Goal: Information Seeking & Learning: Learn about a topic

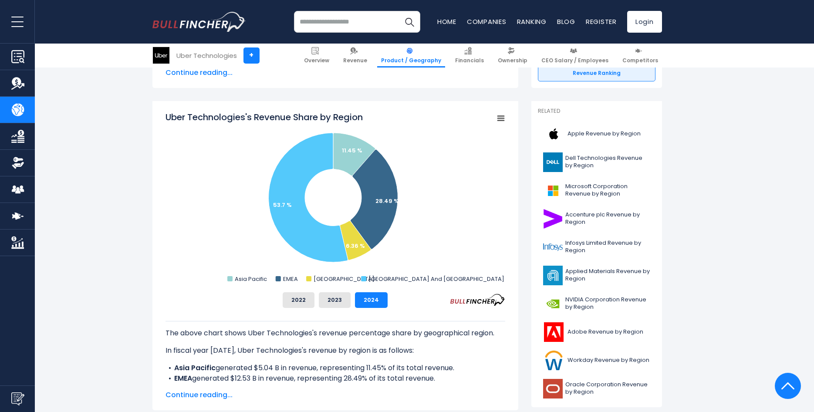
scroll to position [196, 0]
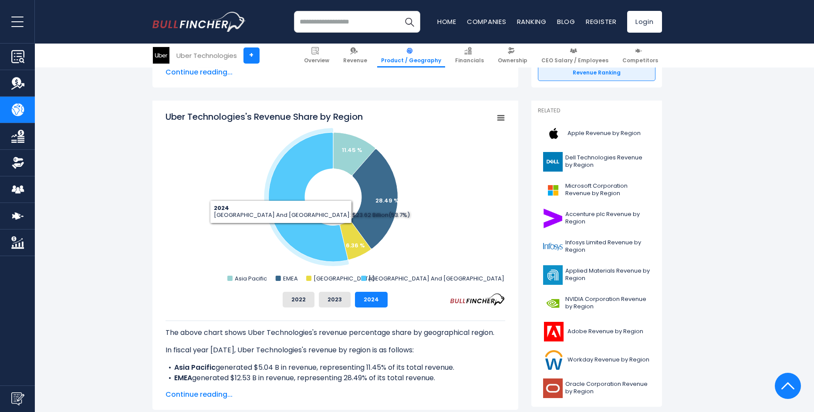
click at [287, 230] on icon "Uber Technologies's Revenue Share by Region" at bounding box center [307, 196] width 79 height 129
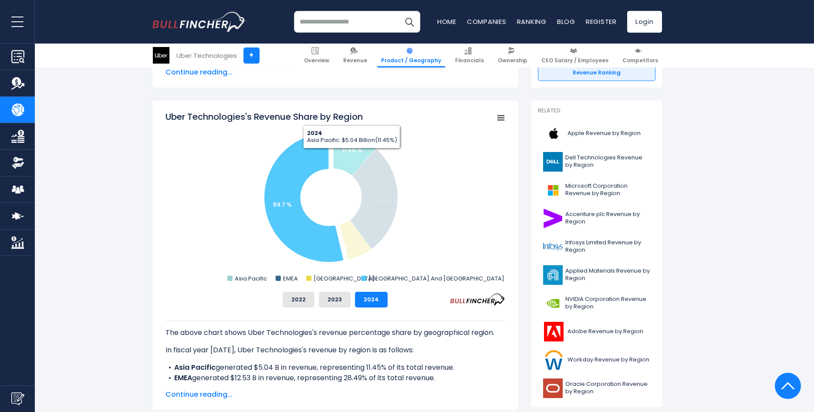
click at [352, 155] on icon "Uber Technologies's Revenue Share by Region" at bounding box center [354, 153] width 42 height 43
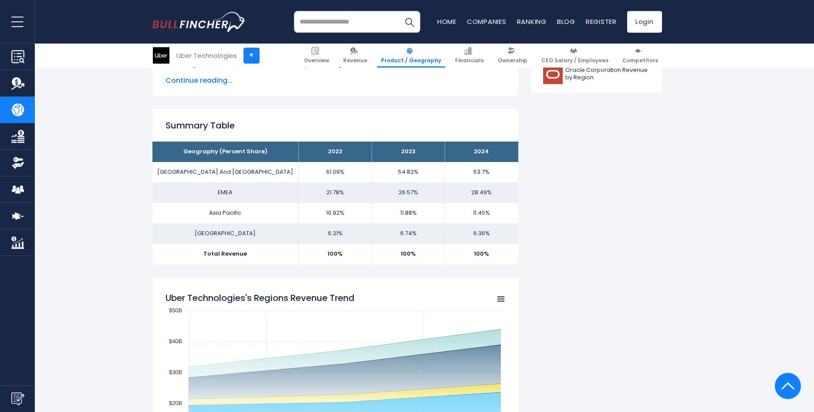
scroll to position [511, 0]
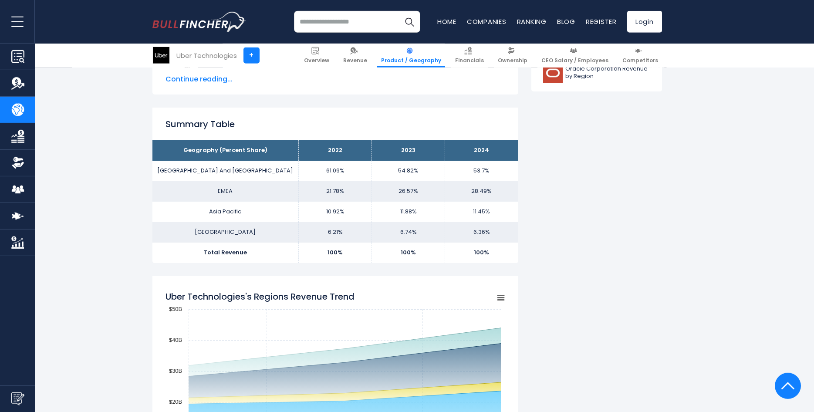
click at [489, 213] on td "11.45%" at bounding box center [481, 212] width 73 height 20
click at [434, 218] on td "11.88%" at bounding box center [408, 212] width 73 height 20
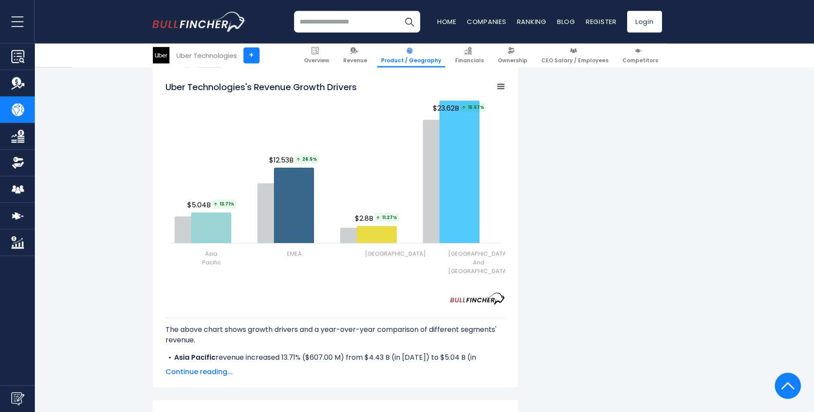
scroll to position [1003, 0]
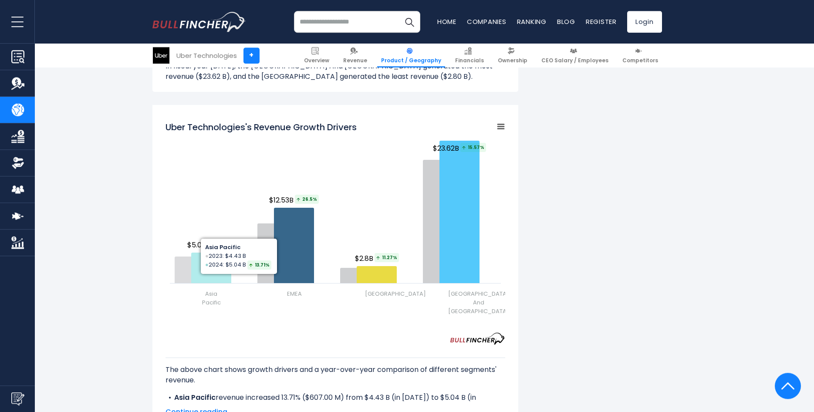
click at [198, 257] on icon "Uber Technologies's Revenue Growth Drivers" at bounding box center [211, 268] width 40 height 30
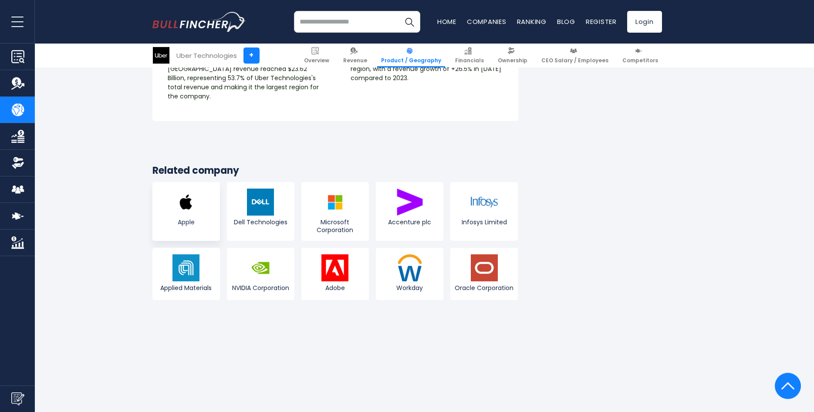
scroll to position [1624, 0]
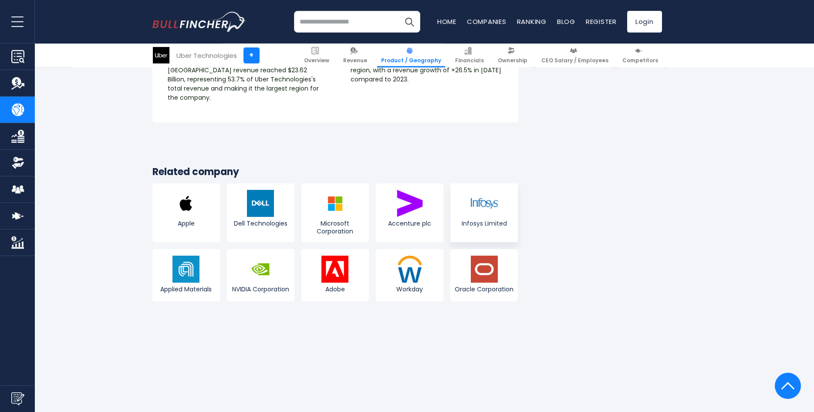
click at [480, 219] on span "Infosys Limited" at bounding box center [483, 223] width 63 height 8
click at [199, 190] on img at bounding box center [185, 203] width 27 height 27
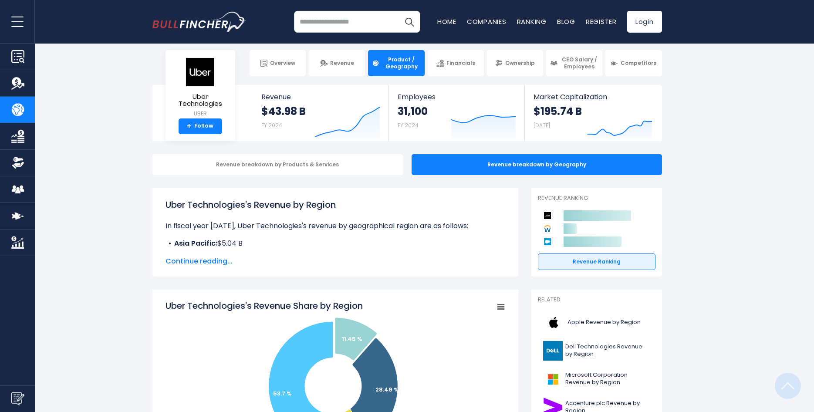
scroll to position [0, 0]
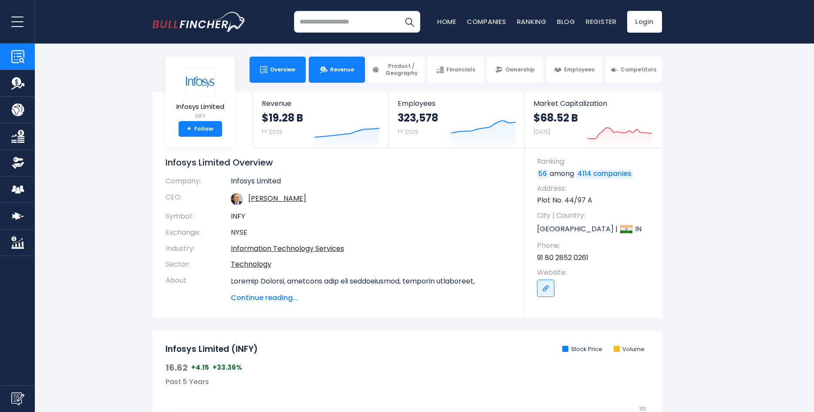
click at [330, 81] on link "Revenue" at bounding box center [337, 70] width 56 height 26
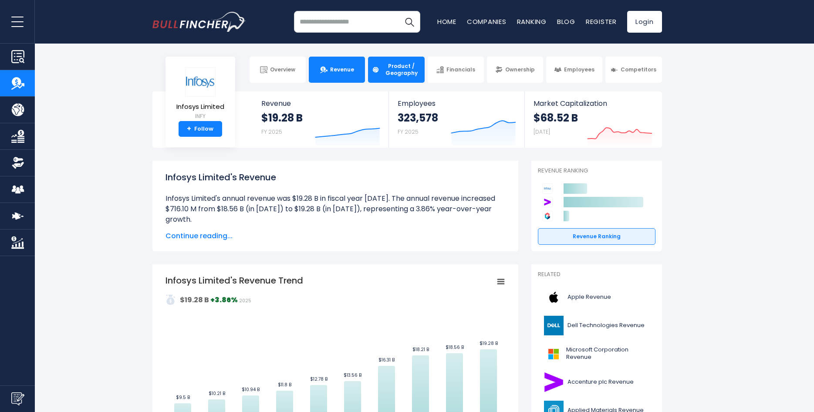
click at [392, 69] on span "Product / Geography" at bounding box center [401, 70] width 38 height 14
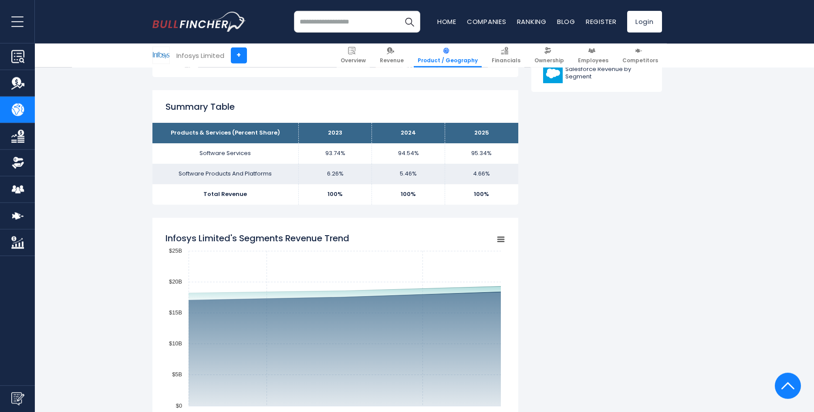
scroll to position [520, 0]
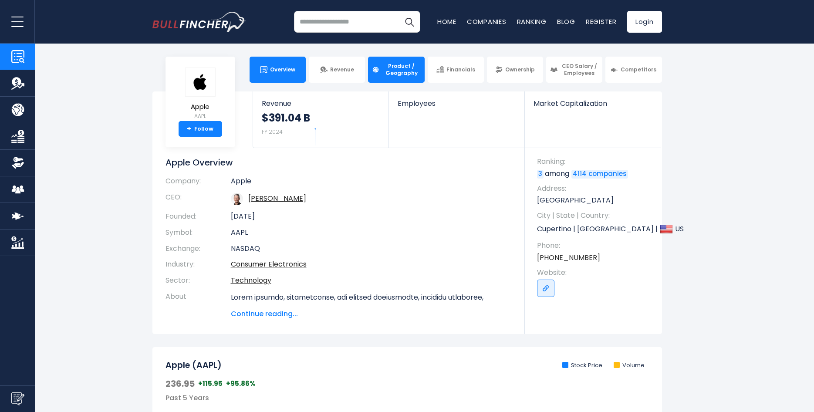
click at [386, 81] on body "Overview Revenue Product / Geography" at bounding box center [407, 206] width 814 height 412
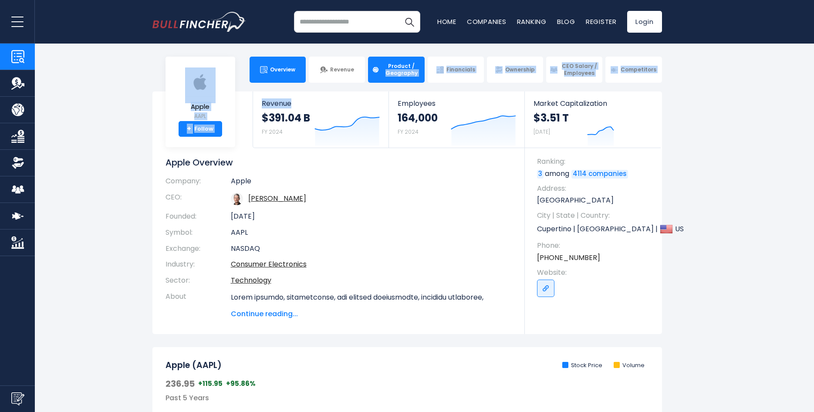
click at [394, 59] on link "Product / Geography" at bounding box center [396, 70] width 56 height 26
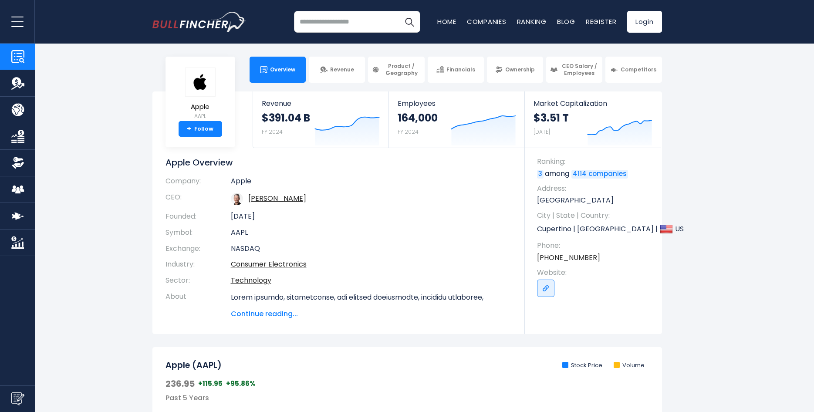
click at [102, 138] on section "Apple AAPL + Follow Revenue $391.04 B FY 2024 Created with Highcharts 12.1.2 Em…" at bounding box center [407, 212] width 814 height 243
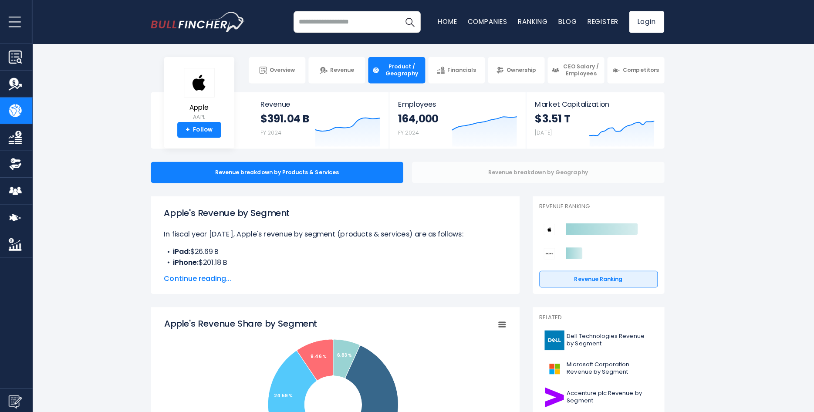
click at [500, 176] on div "Revenue breakdown by Geography" at bounding box center [537, 171] width 250 height 21
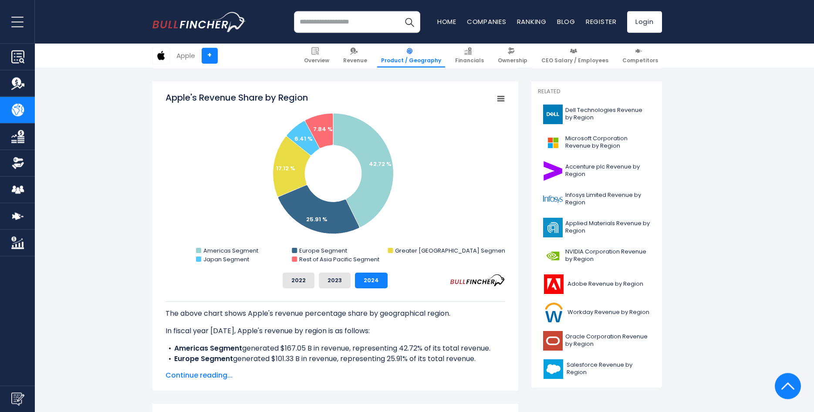
scroll to position [215, 0]
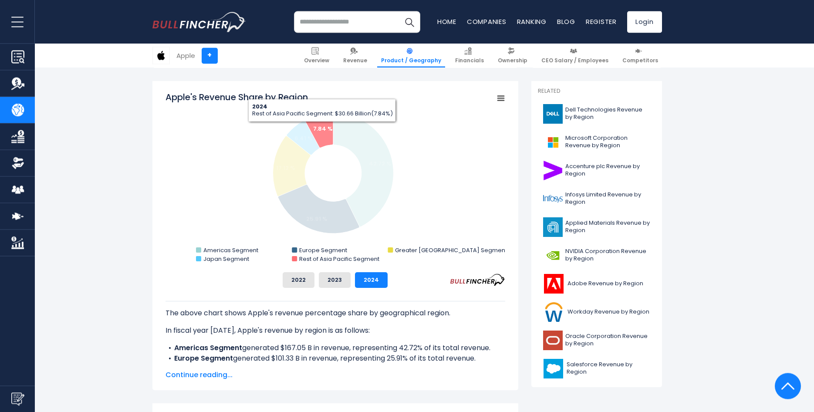
click at [322, 128] on text "7.84 %" at bounding box center [323, 129] width 20 height 8
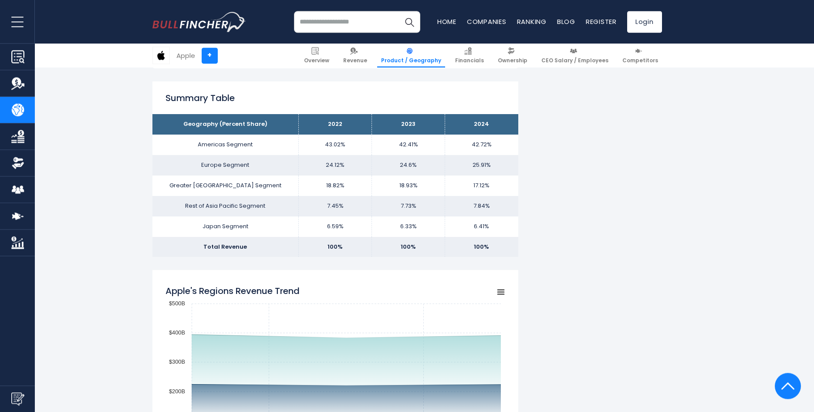
scroll to position [537, 0]
